Goal: Information Seeking & Learning: Learn about a topic

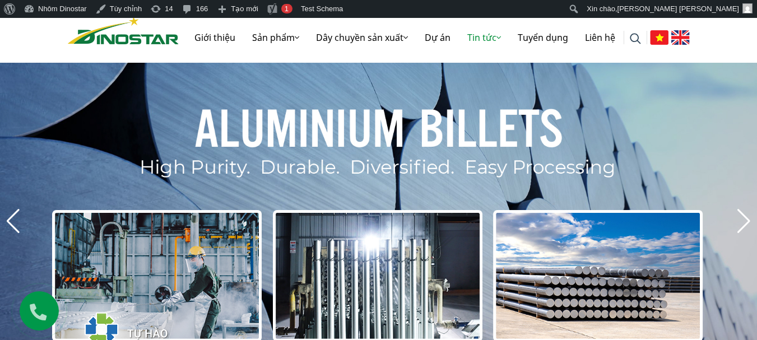
click at [484, 36] on link "Tin tức" at bounding box center [484, 38] width 50 height 36
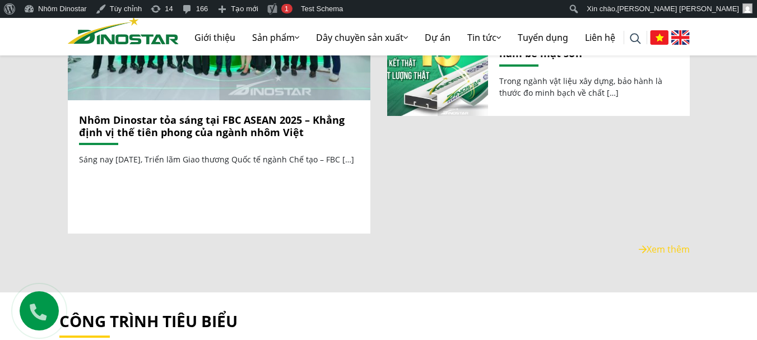
scroll to position [1514, 0]
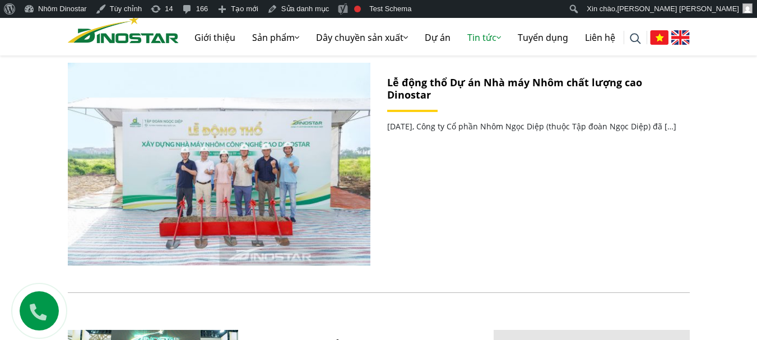
scroll to position [505, 0]
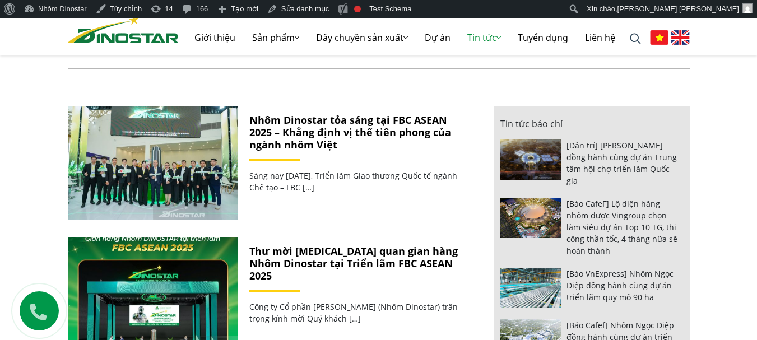
click at [303, 133] on link "Nhôm Dinostar tỏa sáng tại FBC ASEAN 2025 – Khẳng định vị thế tiên phong của ng…" at bounding box center [350, 132] width 202 height 38
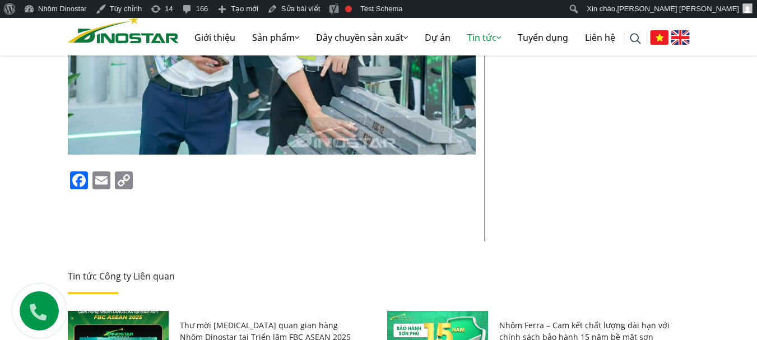
scroll to position [5662, 0]
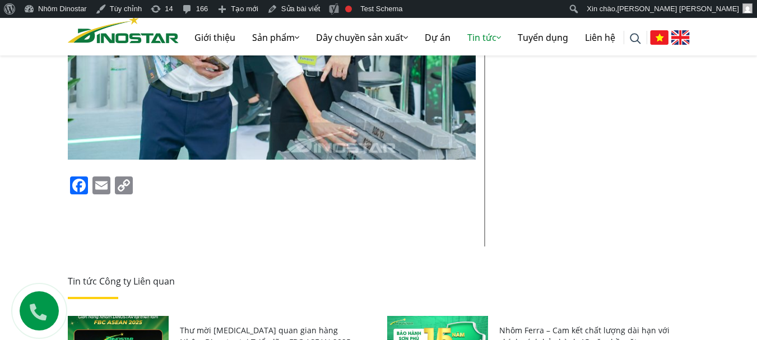
scroll to position [5698, 0]
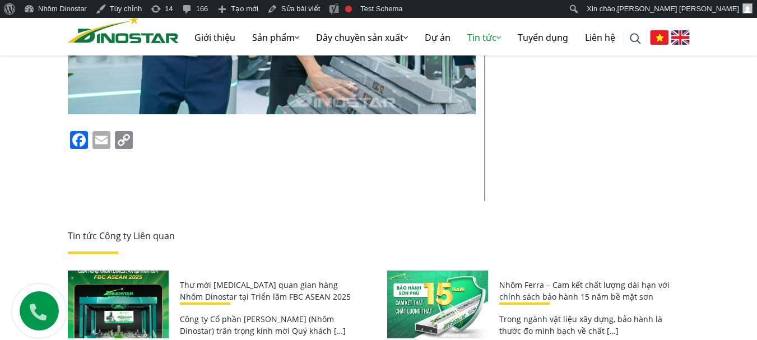
click at [105, 131] on link "Email" at bounding box center [101, 141] width 22 height 20
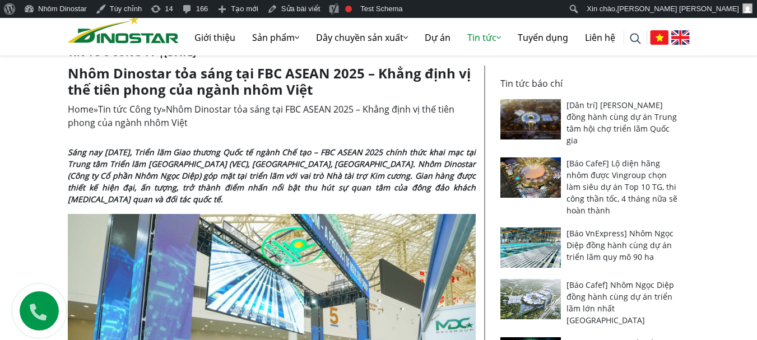
scroll to position [246, 0]
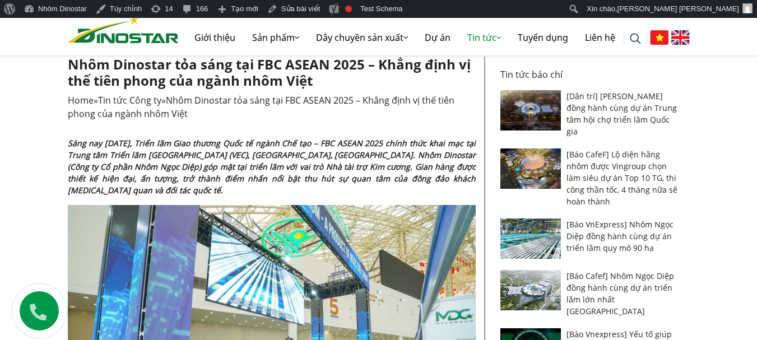
click at [198, 162] on strong "Sáng nay ngày 18/09/2025, Triển lãm Giao thương Quốc tế ngành Chế tạo – FBC ASE…" at bounding box center [272, 167] width 408 height 58
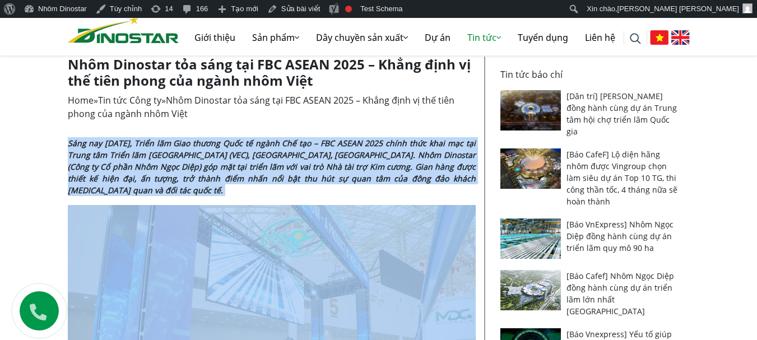
click at [198, 162] on strong "Sáng nay ngày 18/09/2025, Triển lãm Giao thương Quốc tế ngành Chế tạo – FBC ASE…" at bounding box center [272, 167] width 408 height 58
copy div "Sáng nay ngày 18/09/2025, Triển lãm Giao thương Quốc tế ngành Chế tạo – FBC ASE…"
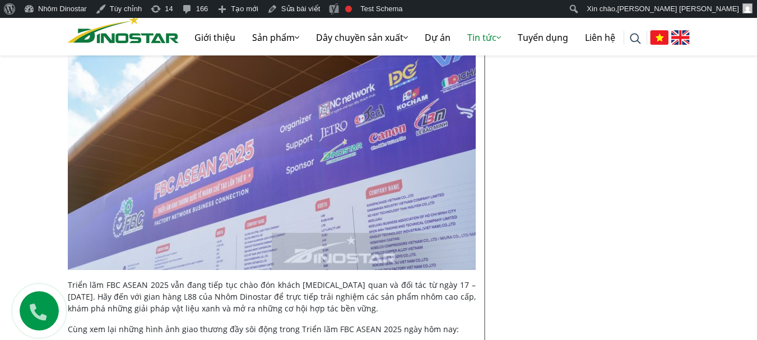
scroll to position [3665, 0]
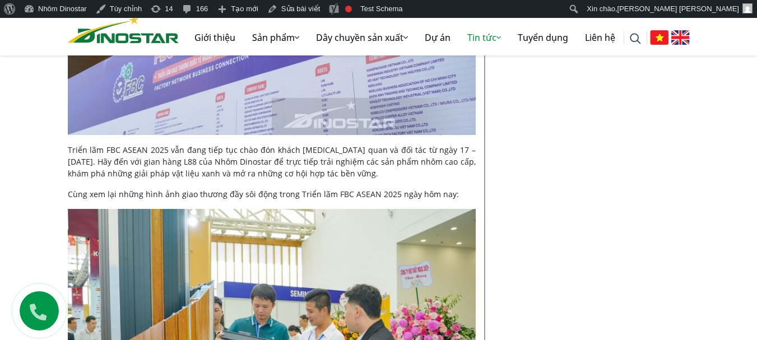
click at [222, 188] on p "Cùng xem lại những hình ảnh giao thương đầy sôi động trong Triển lãm FBC ASEAN …" at bounding box center [272, 194] width 408 height 12
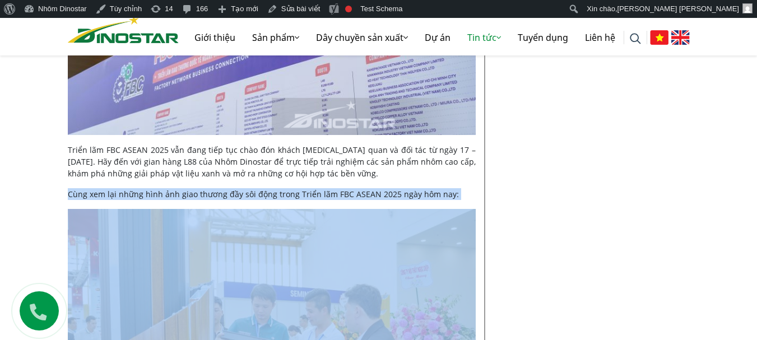
click at [222, 188] on p "Cùng xem lại những hình ảnh giao thương đầy sôi động trong Triển lãm FBC ASEAN …" at bounding box center [272, 194] width 408 height 12
copy div "Cùng xem lại những hình ảnh giao thương đầy sôi động trong Triển lãm FBC ASEAN …"
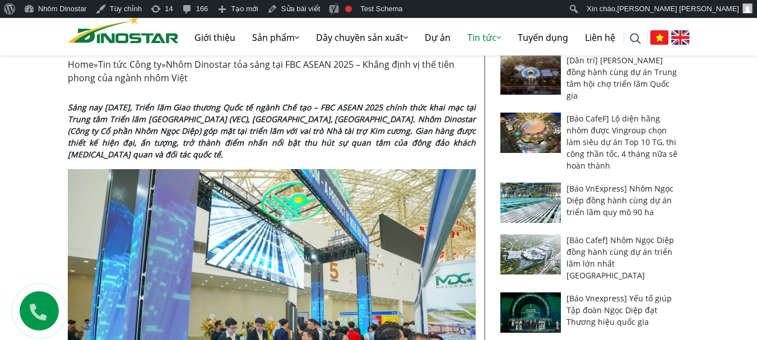
scroll to position [280, 0]
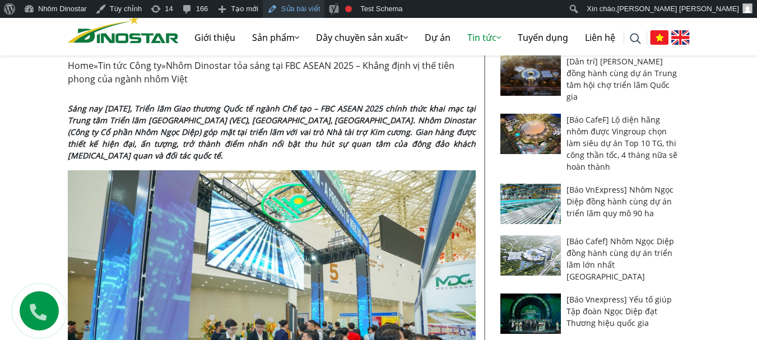
click at [277, 11] on link "Sửa bài viết" at bounding box center [294, 9] width 62 height 18
